Goal: Transaction & Acquisition: Purchase product/service

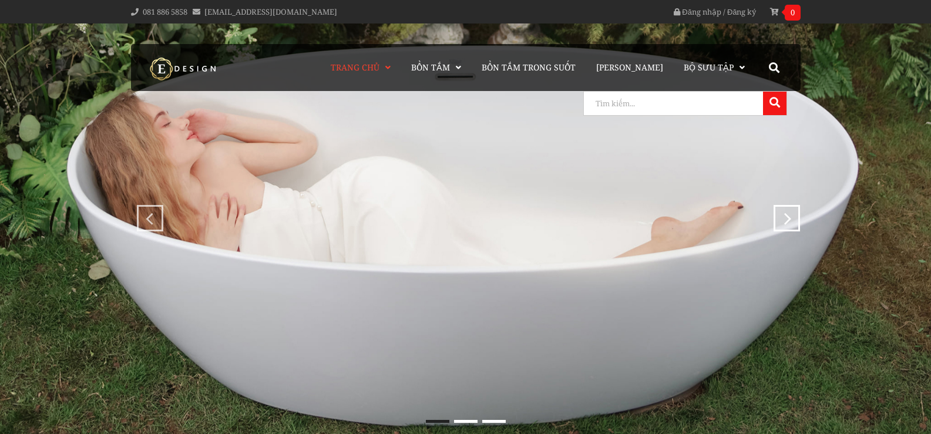
click at [750, 100] on input "search" at bounding box center [672, 103] width 176 height 23
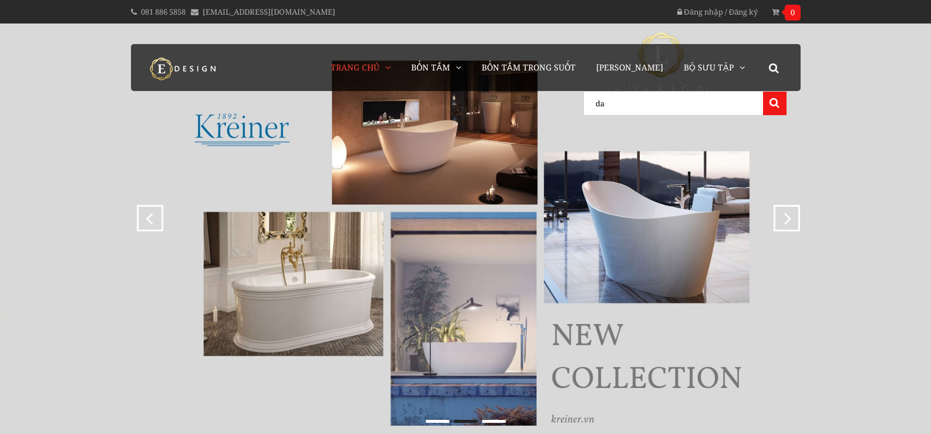
click at [744, 102] on input "da" at bounding box center [672, 103] width 176 height 23
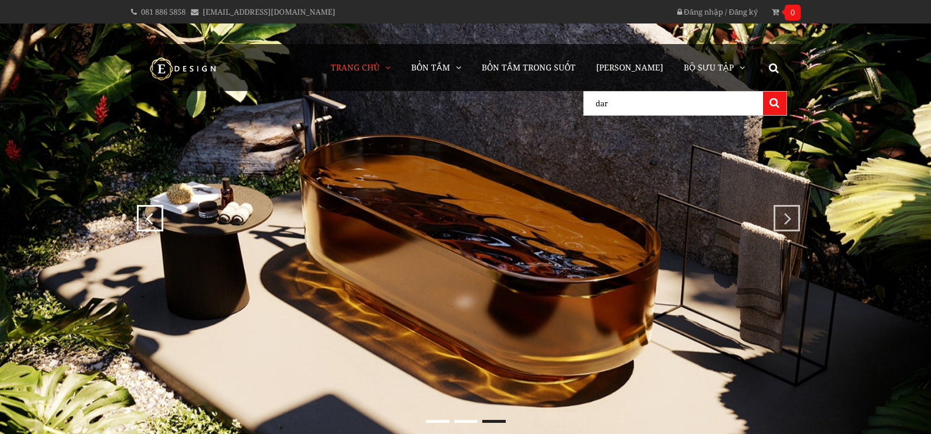
type input "dar"
click at [763, 92] on button at bounding box center [774, 103] width 23 height 23
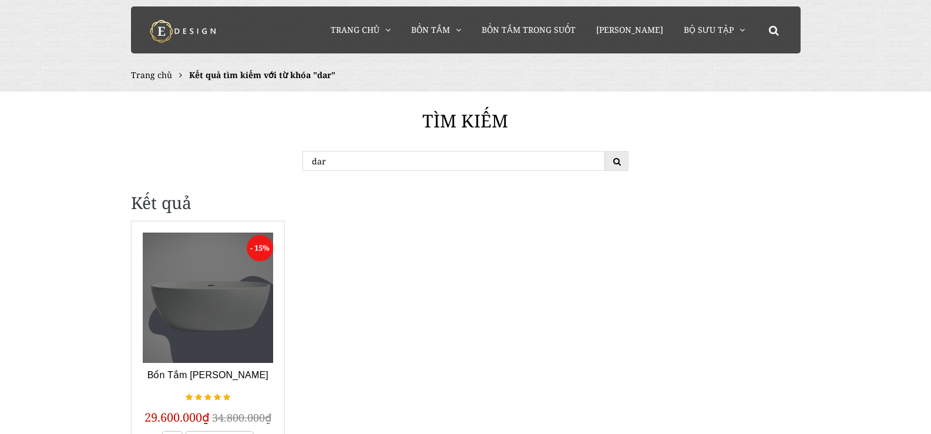
scroll to position [59, 0]
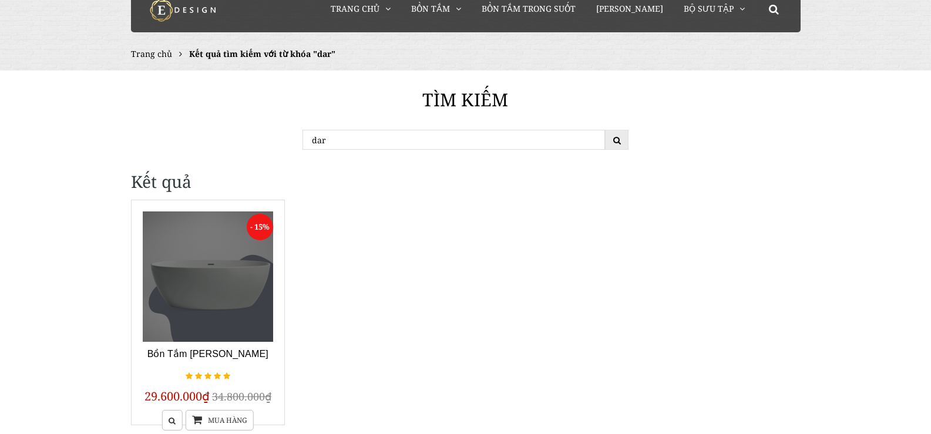
click at [224, 210] on div "- 15% Bồn Tắm Darwin Kreiner 2 29.600.000₫ 34.800.000₫ Mua hàng" at bounding box center [208, 313] width 154 height 226
click at [227, 235] on link at bounding box center [208, 276] width 131 height 131
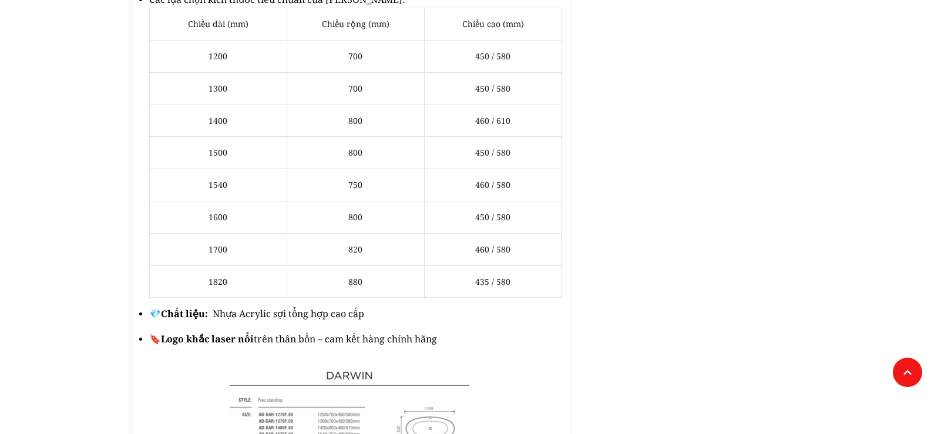
scroll to position [940, 0]
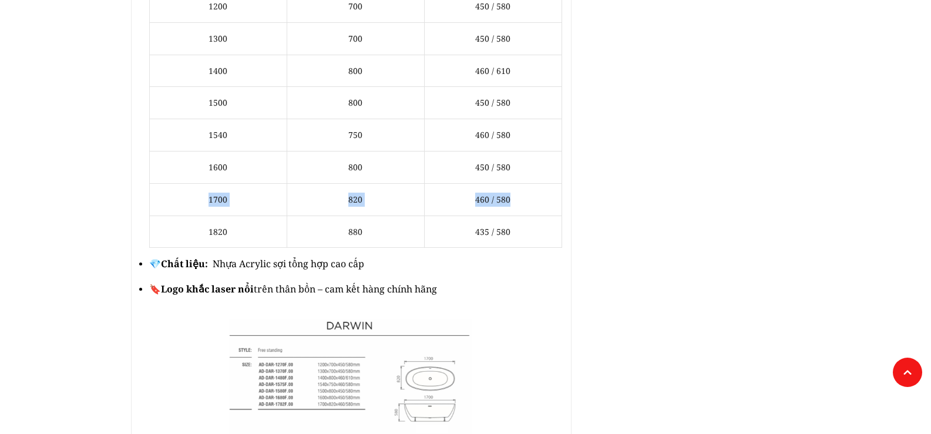
drag, startPoint x: 209, startPoint y: 183, endPoint x: 509, endPoint y: 174, distance: 300.2
click at [521, 183] on tr "1700 820 460 / 580" at bounding box center [355, 199] width 412 height 32
copy tr "1700 820 460 / 580"
